Goal: Information Seeking & Learning: Learn about a topic

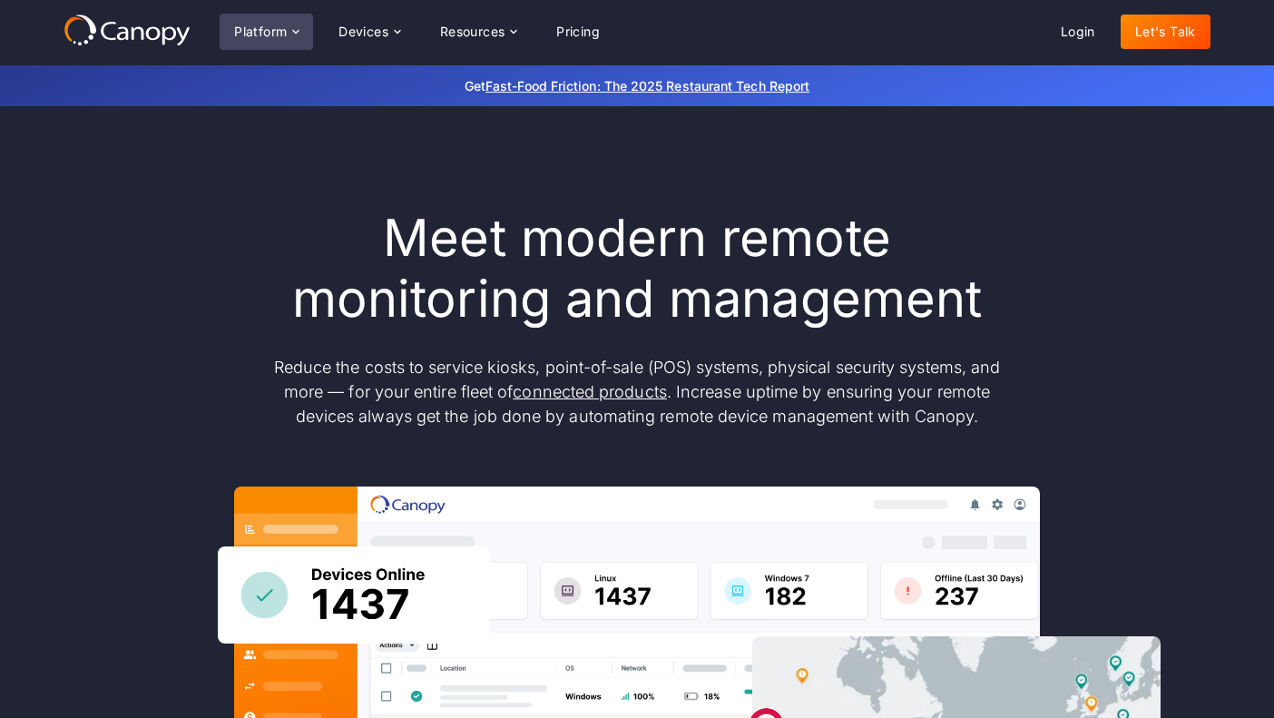
click at [293, 34] on icon at bounding box center [295, 31] width 15 height 15
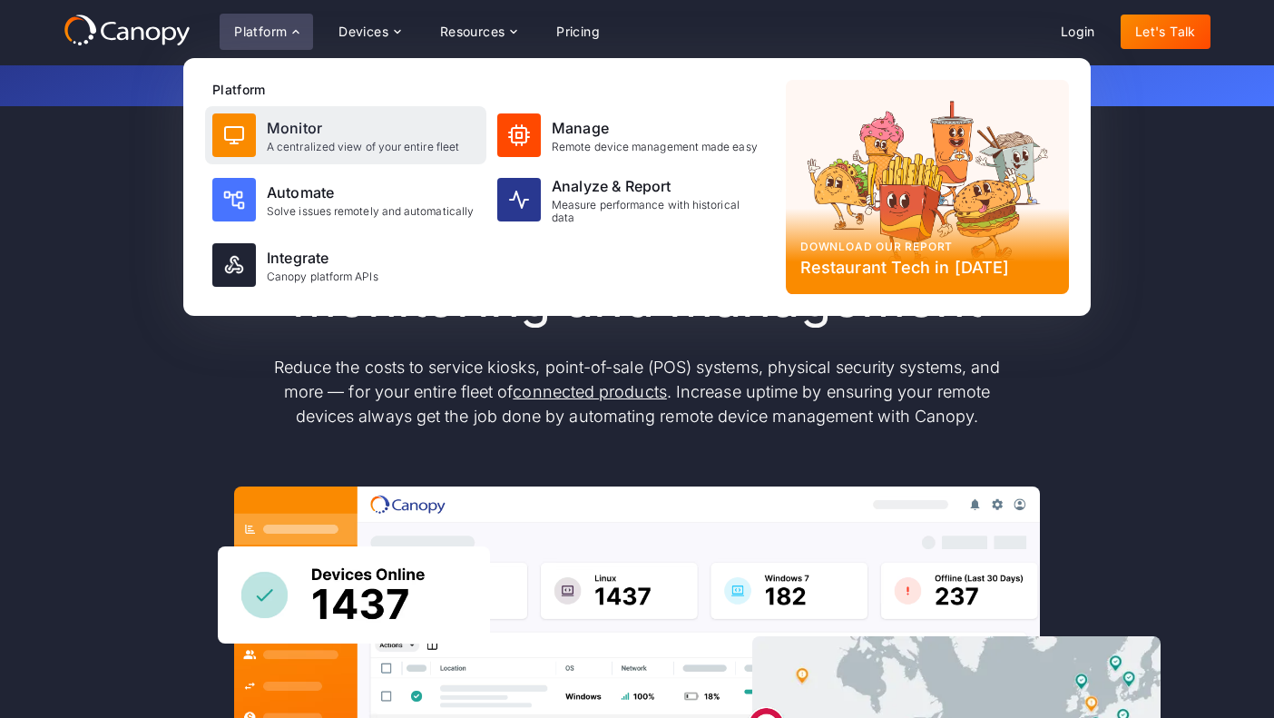
click at [340, 136] on div "Monitor" at bounding box center [363, 128] width 192 height 22
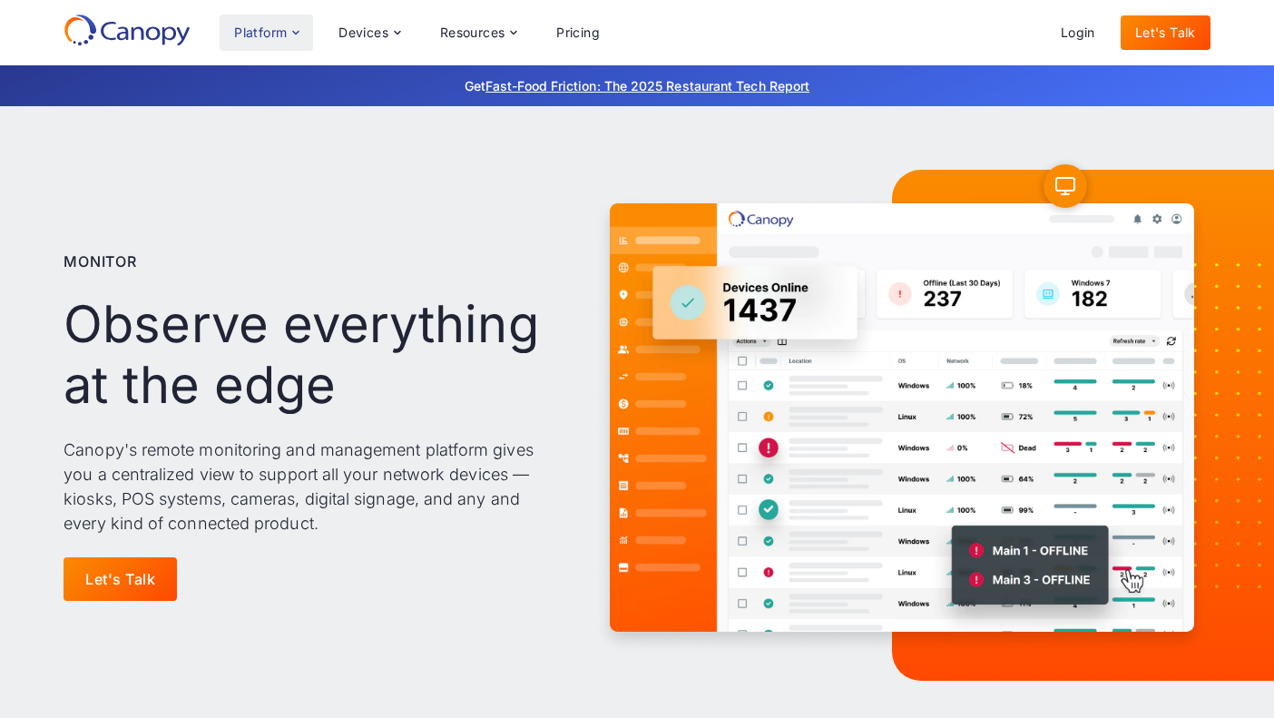
click at [292, 34] on icon at bounding box center [295, 32] width 15 height 15
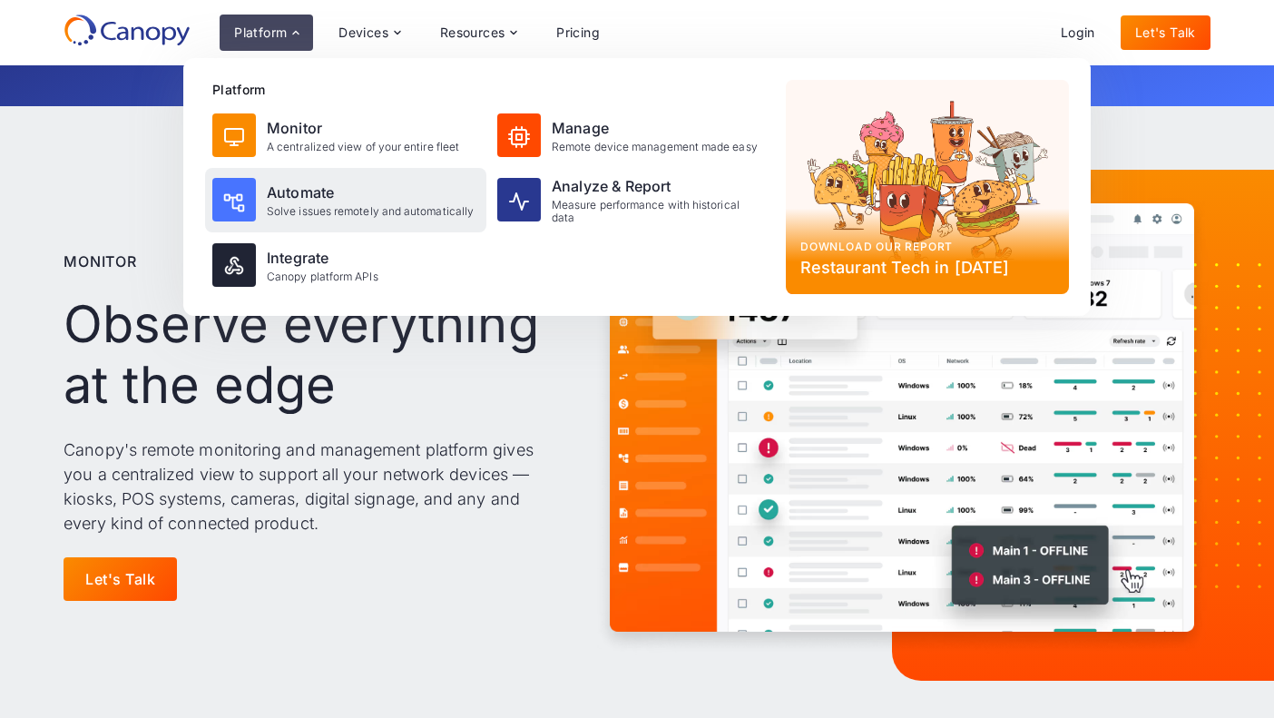
click at [324, 210] on div "Solve issues remotely and automatically" at bounding box center [370, 211] width 207 height 13
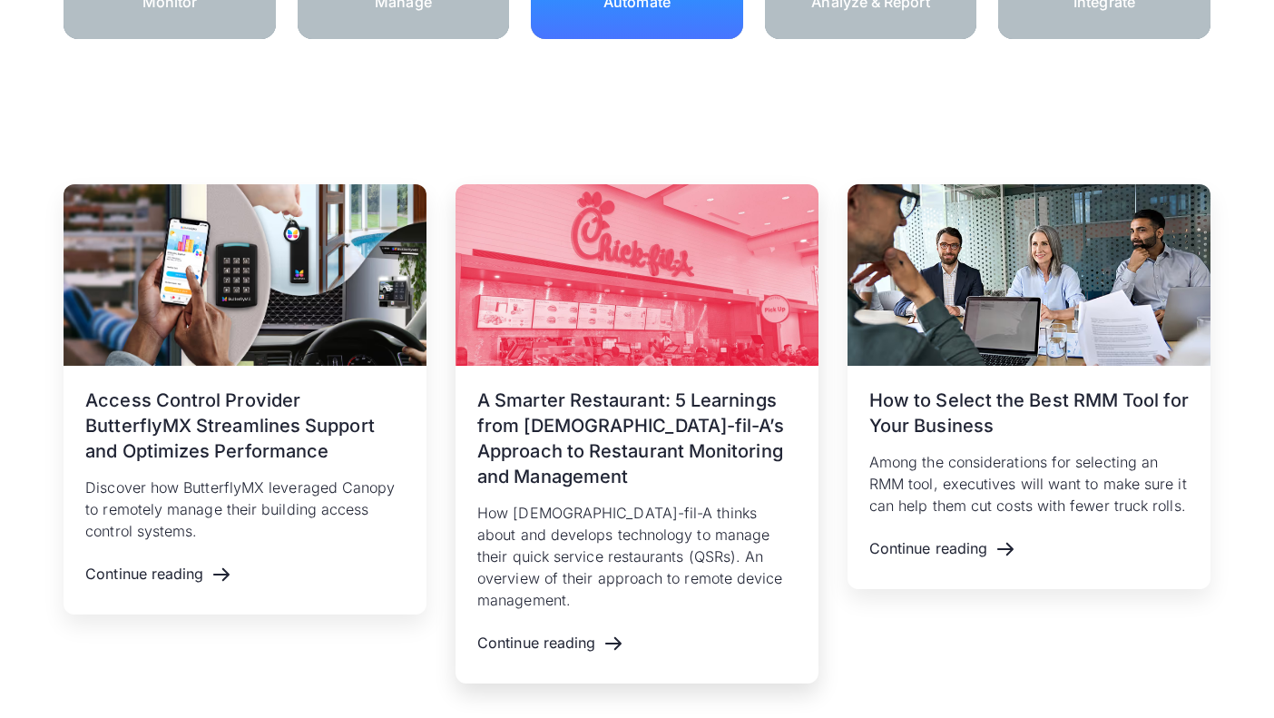
scroll to position [2934, 0]
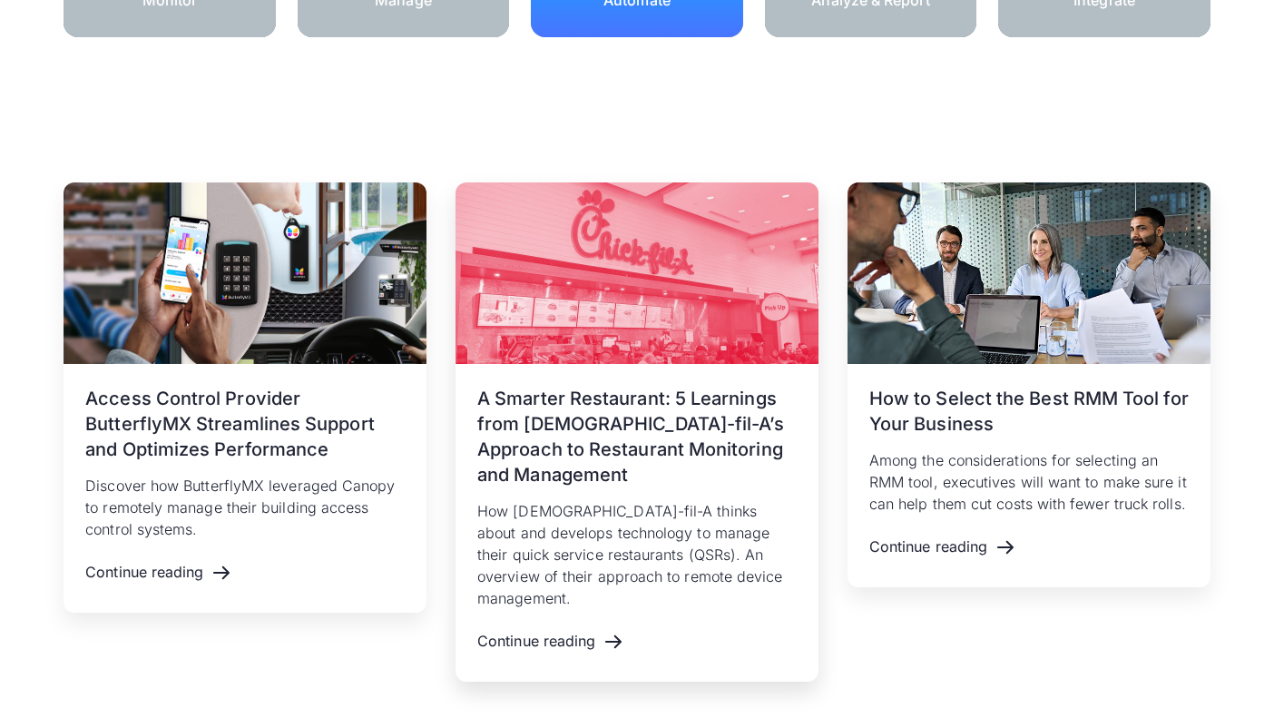
click at [719, 550] on p "How [DEMOGRAPHIC_DATA]-fil-A thinks about and develops technology to manage the…" at bounding box center [636, 554] width 319 height 109
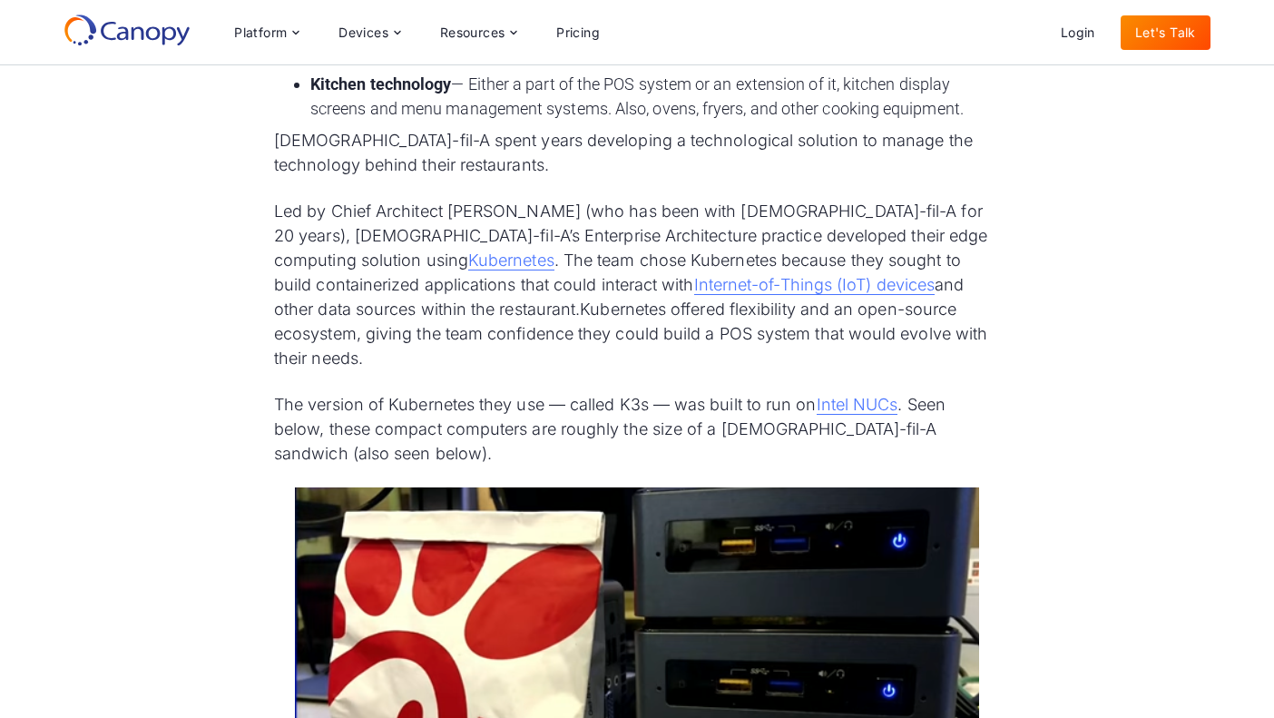
scroll to position [1796, 0]
